Goal: Find specific page/section: Find specific page/section

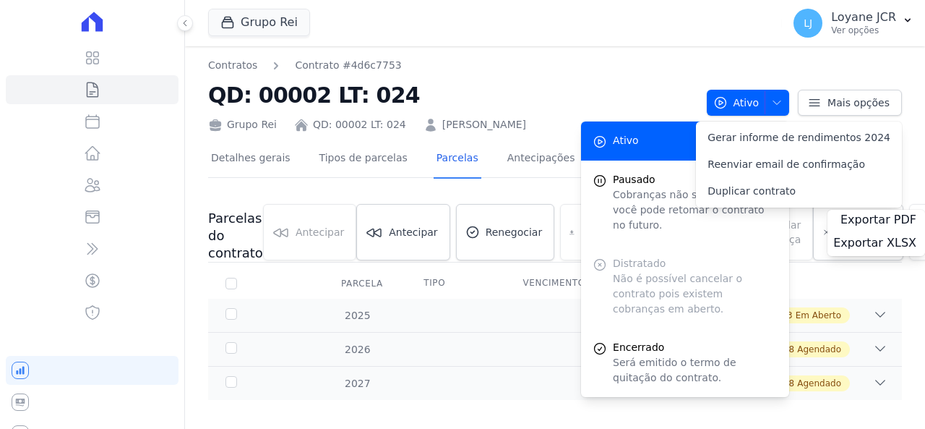
click at [606, 2] on div "Grupo Rei Você possui apenas um empreendimento Aplicar" at bounding box center [492, 23] width 568 height 48
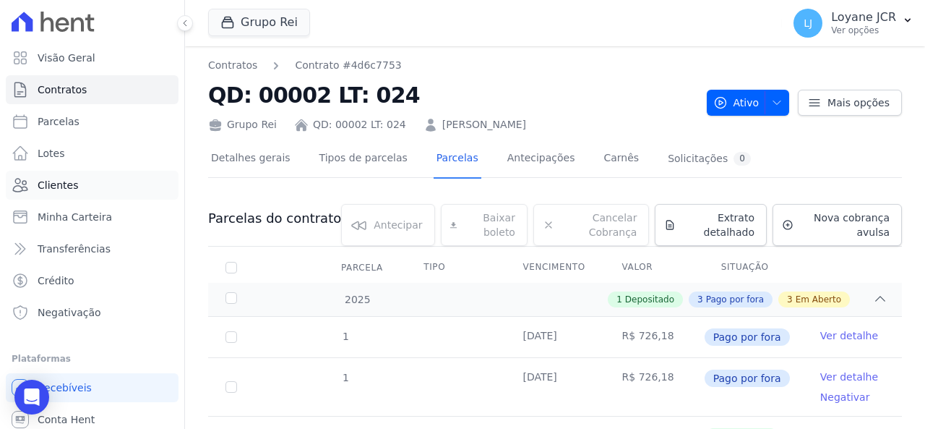
click at [103, 193] on link "Clientes" at bounding box center [92, 185] width 173 height 29
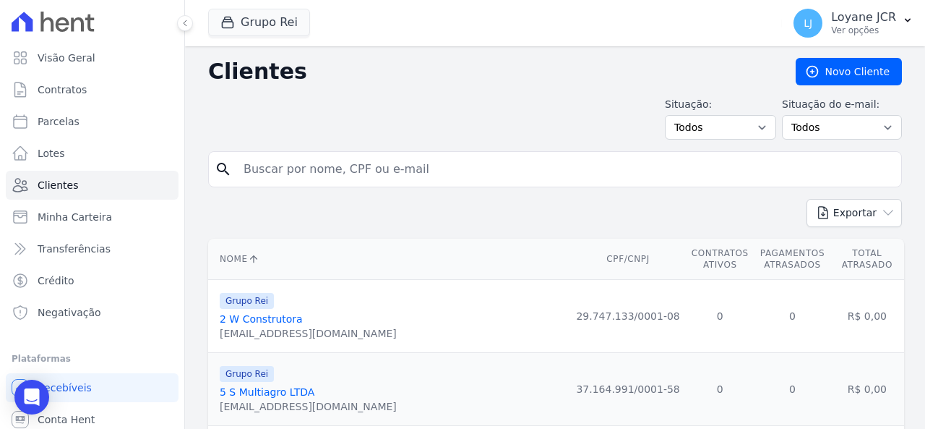
click at [401, 160] on input "search" at bounding box center [565, 169] width 661 height 29
paste input "ALDILEY [PERSON_NAME] [PERSON_NAME]"
type input "ALDILEY [PERSON_NAME] [PERSON_NAME]"
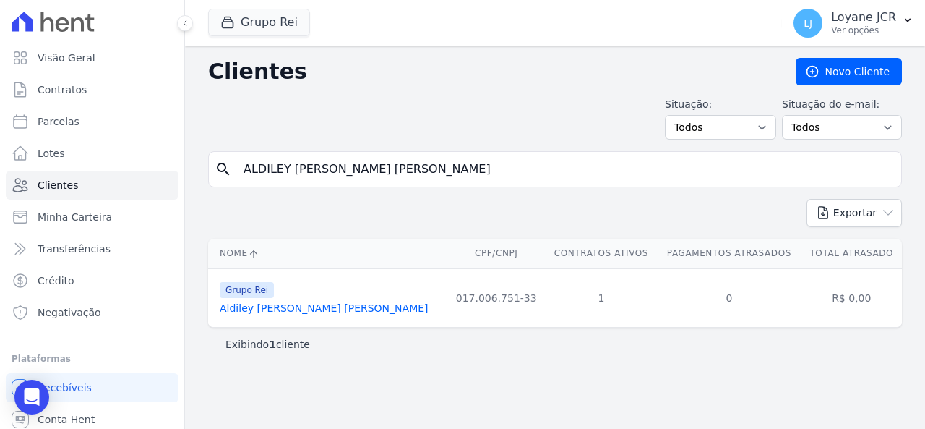
click at [267, 312] on link "Aldiley [PERSON_NAME] [PERSON_NAME]" at bounding box center [324, 308] width 209 height 12
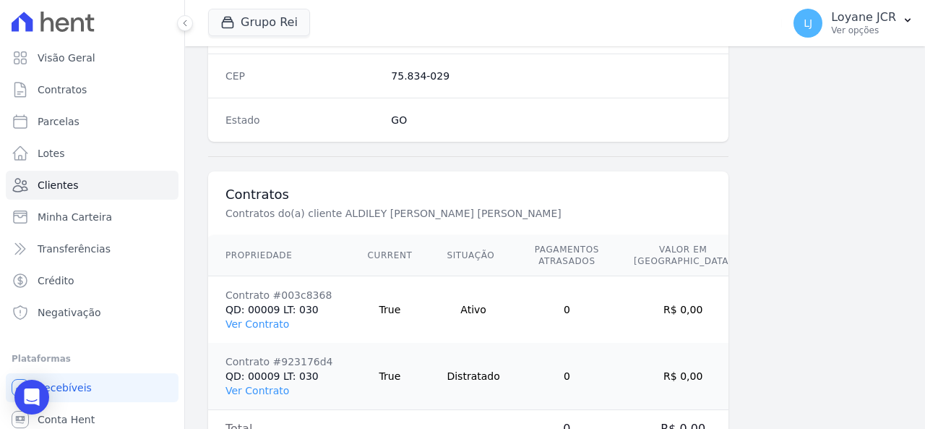
scroll to position [995, 0]
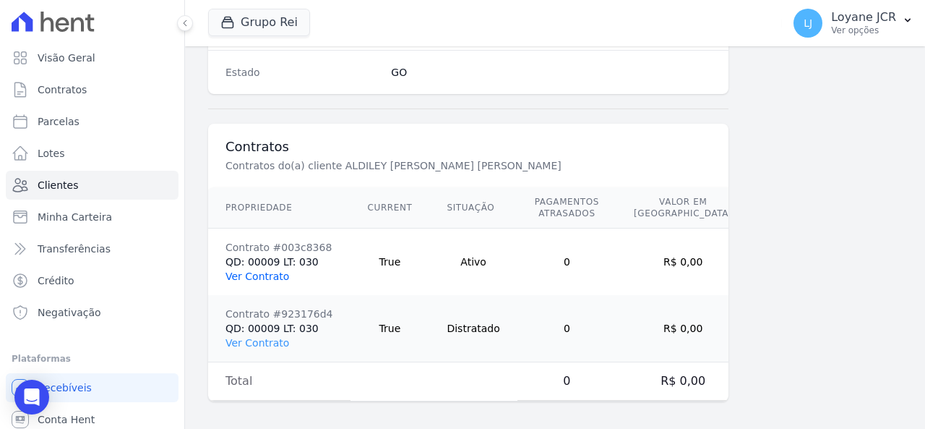
click at [248, 272] on link "Ver Contrato" at bounding box center [258, 276] width 64 height 12
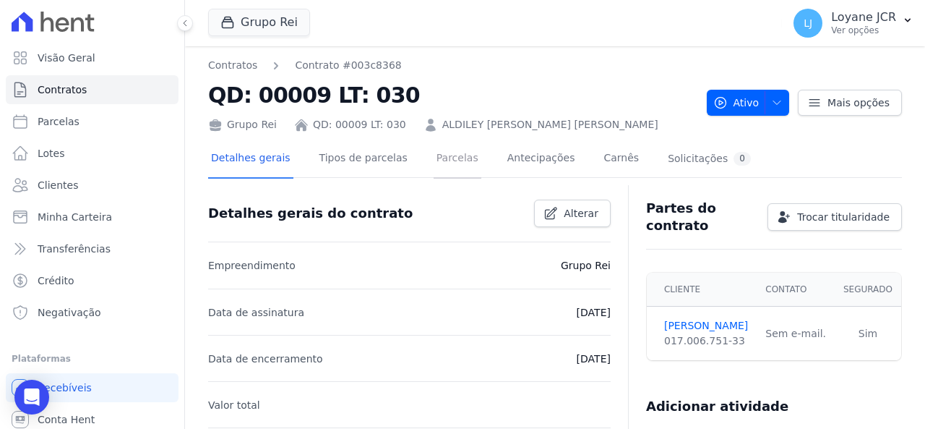
click at [434, 164] on link "Parcelas" at bounding box center [458, 159] width 48 height 38
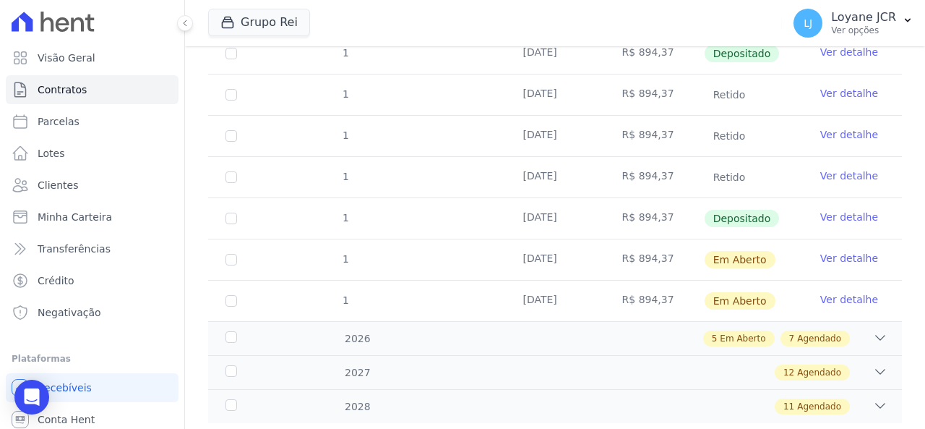
scroll to position [289, 0]
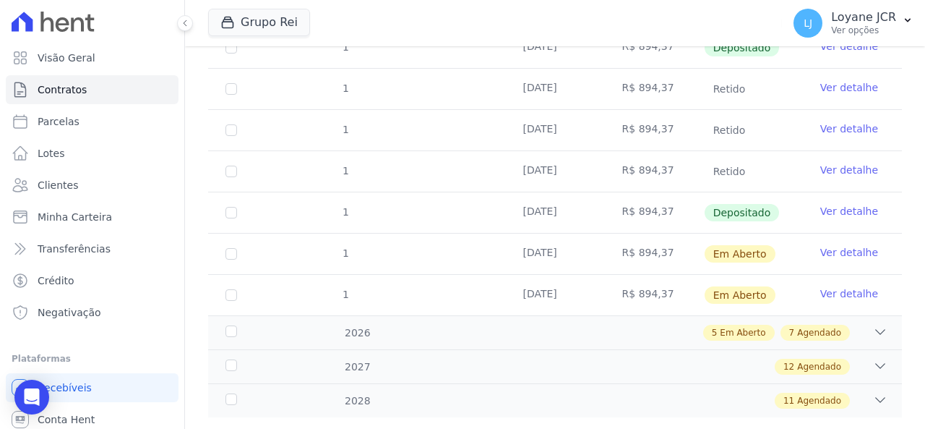
click at [649, 213] on td "R$ 894,37" at bounding box center [654, 212] width 99 height 40
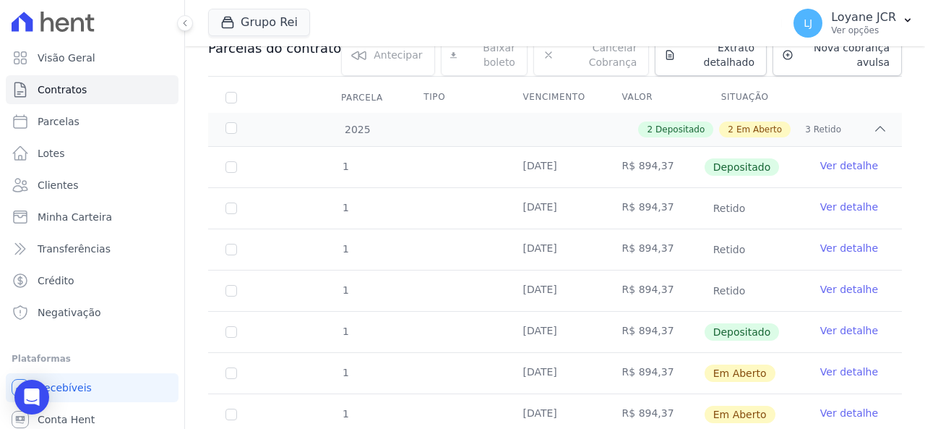
scroll to position [317, 0]
